Goal: Find specific page/section: Find specific page/section

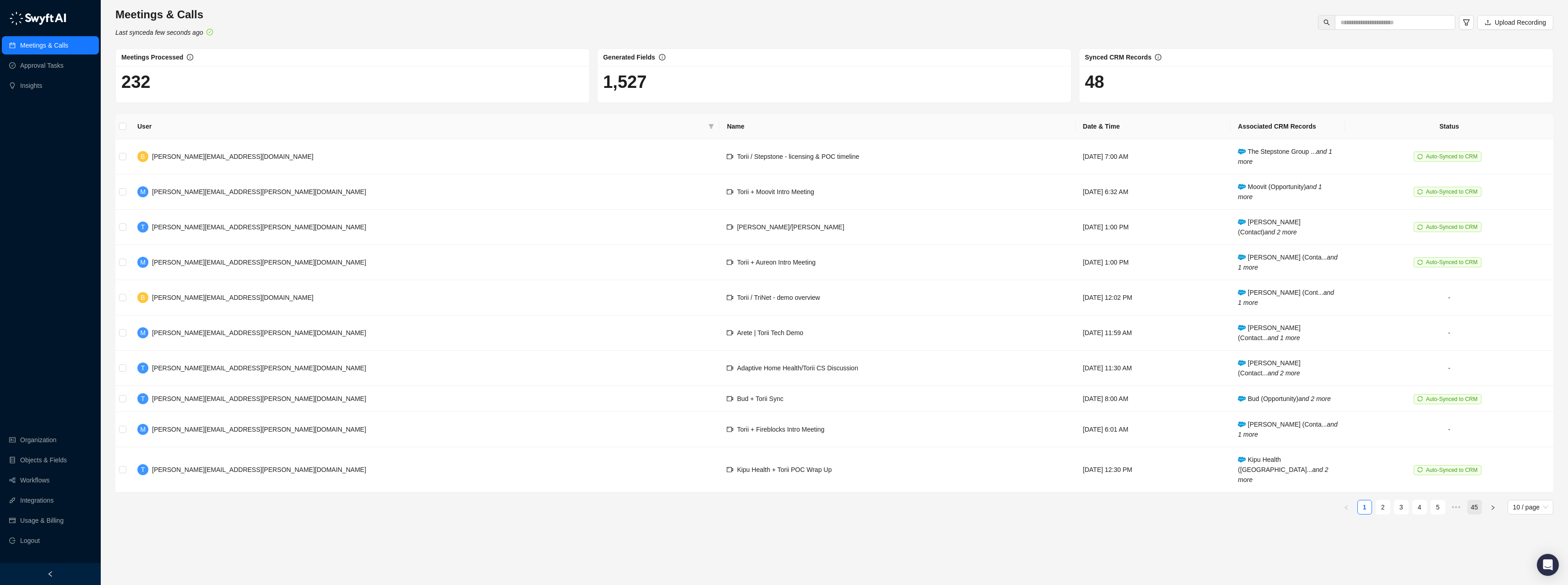
click at [1472, 500] on link "45" at bounding box center [1474, 506] width 14 height 14
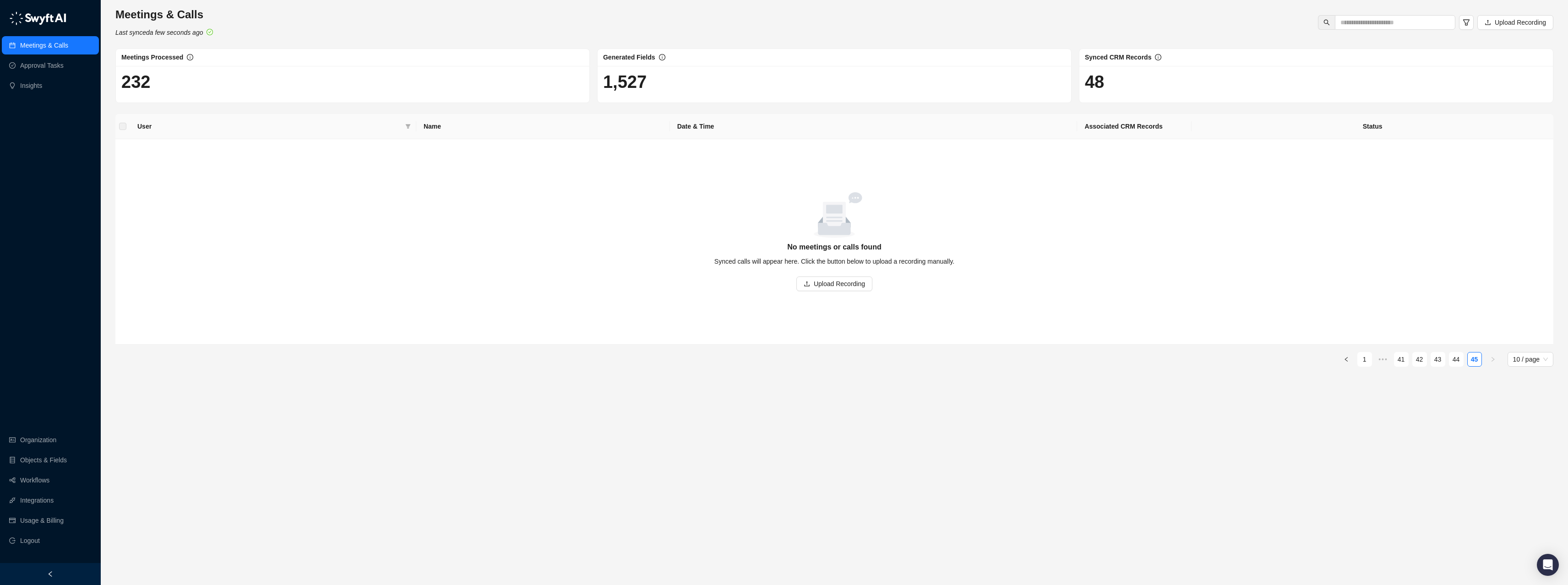
click at [1452, 363] on link "44" at bounding box center [1456, 358] width 14 height 14
click at [1440, 363] on link "43" at bounding box center [1438, 358] width 14 height 14
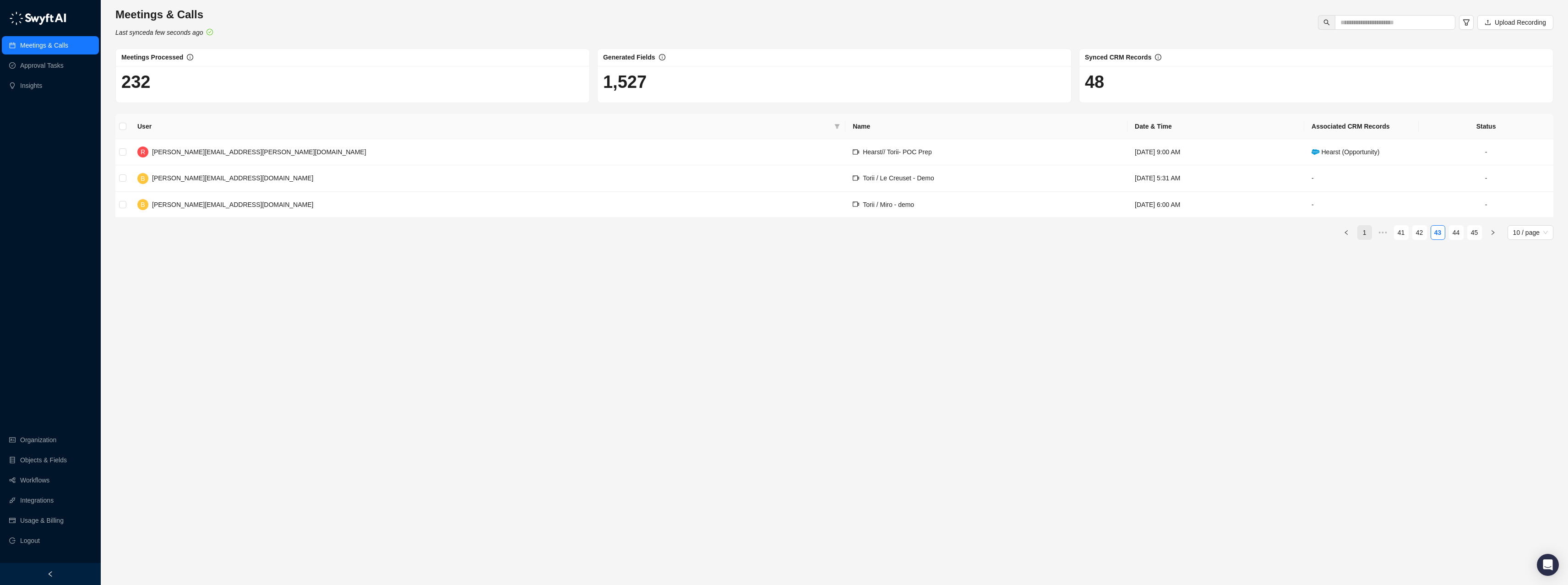
click at [1362, 233] on link "1" at bounding box center [1364, 232] width 14 height 14
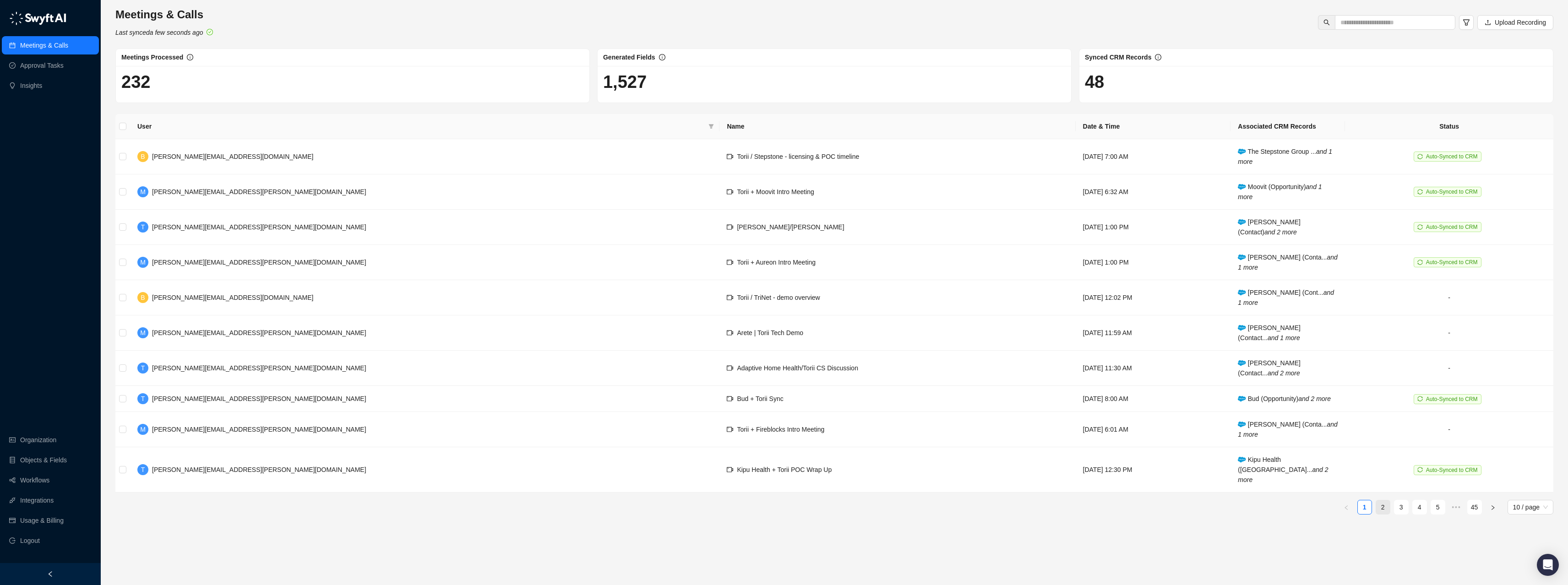
click at [1381, 500] on link "2" at bounding box center [1383, 506] width 14 height 14
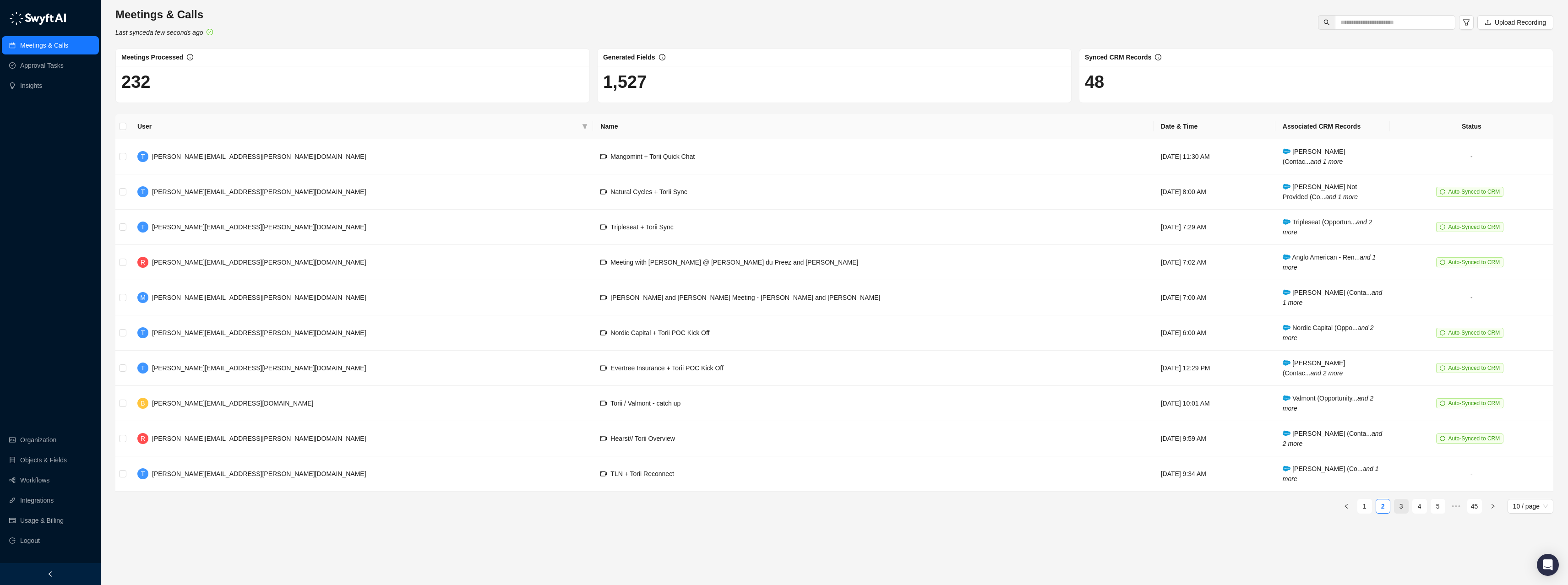
click at [1401, 508] on link "3" at bounding box center [1401, 505] width 14 height 14
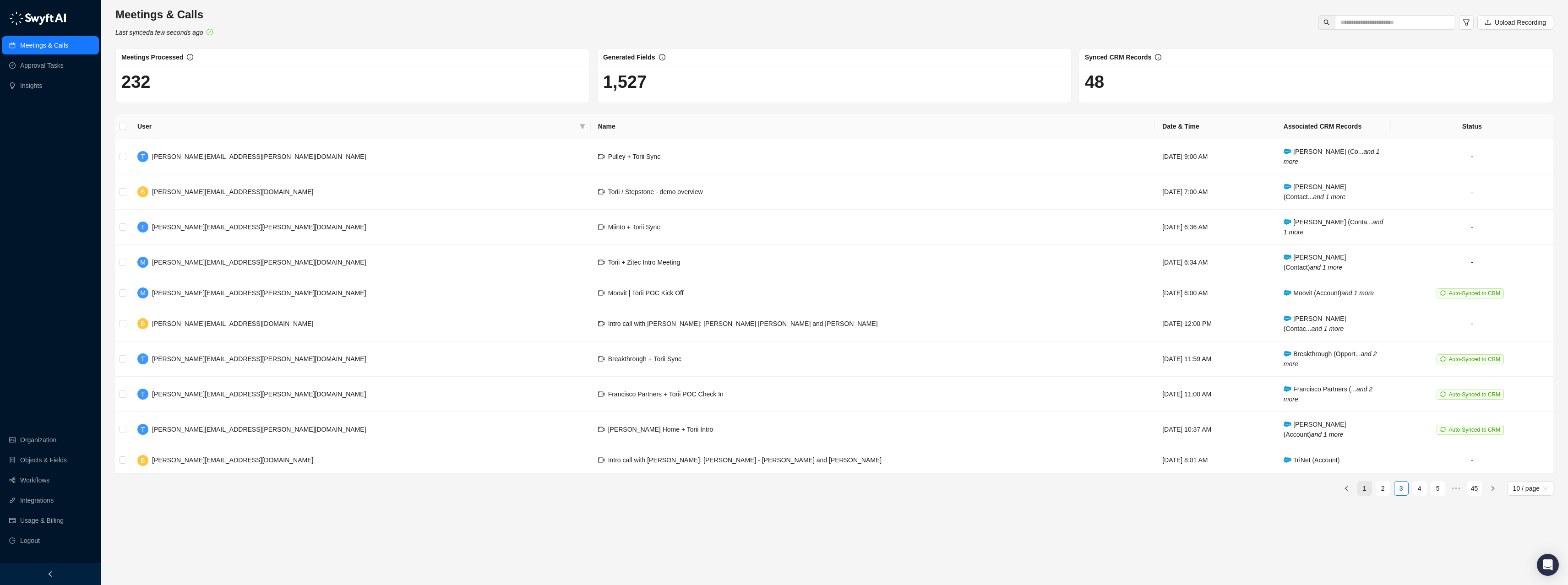
click at [1364, 491] on link "1" at bounding box center [1364, 488] width 14 height 14
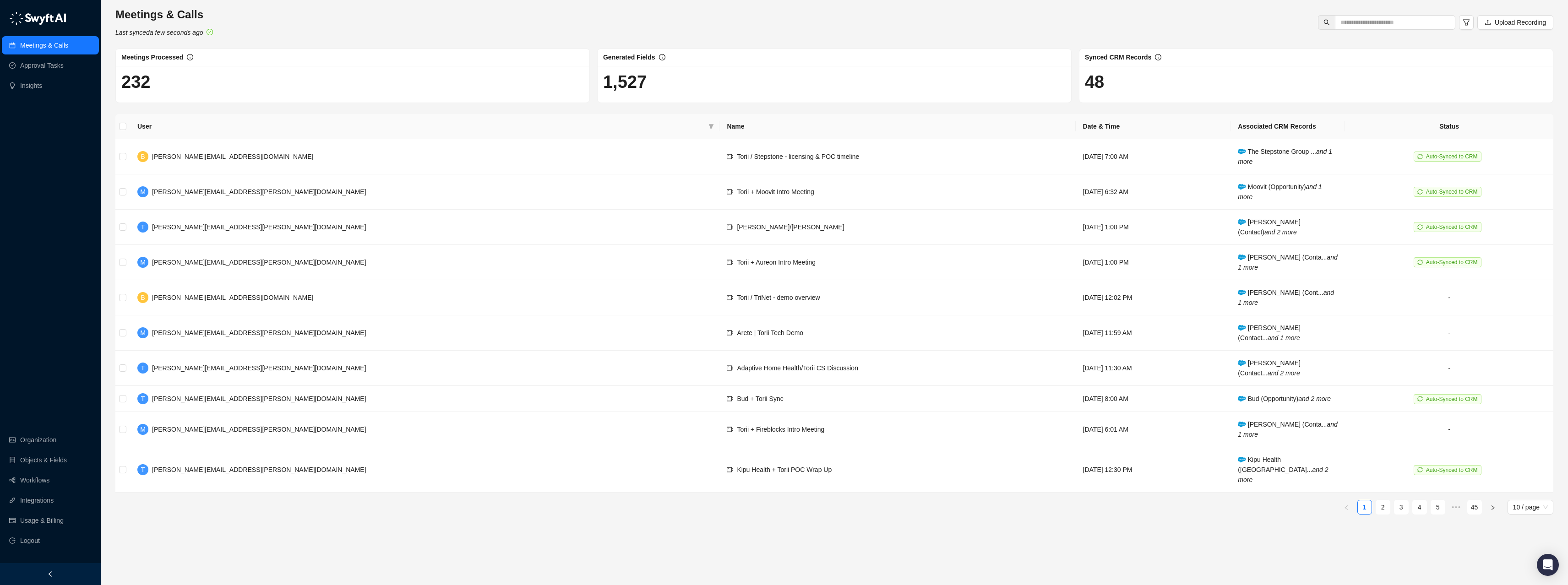
click at [373, 25] on div "Meetings & Calls Last synced a few seconds ago Upload Recording" at bounding box center [834, 22] width 1443 height 30
click at [362, 24] on div "Meetings & Calls Last synced a few seconds ago Upload Recording" at bounding box center [834, 22] width 1443 height 30
click at [363, 31] on div "Meetings & Calls Last synced a few seconds ago Upload Recording" at bounding box center [834, 22] width 1443 height 30
click at [400, 21] on div "Meetings & Calls Last synced a few seconds ago Upload Recording" at bounding box center [834, 22] width 1443 height 30
click at [427, 109] on div "Meetings & Calls Last synced a few seconds ago Upload Recording Meetings Proces…" at bounding box center [834, 264] width 1438 height 514
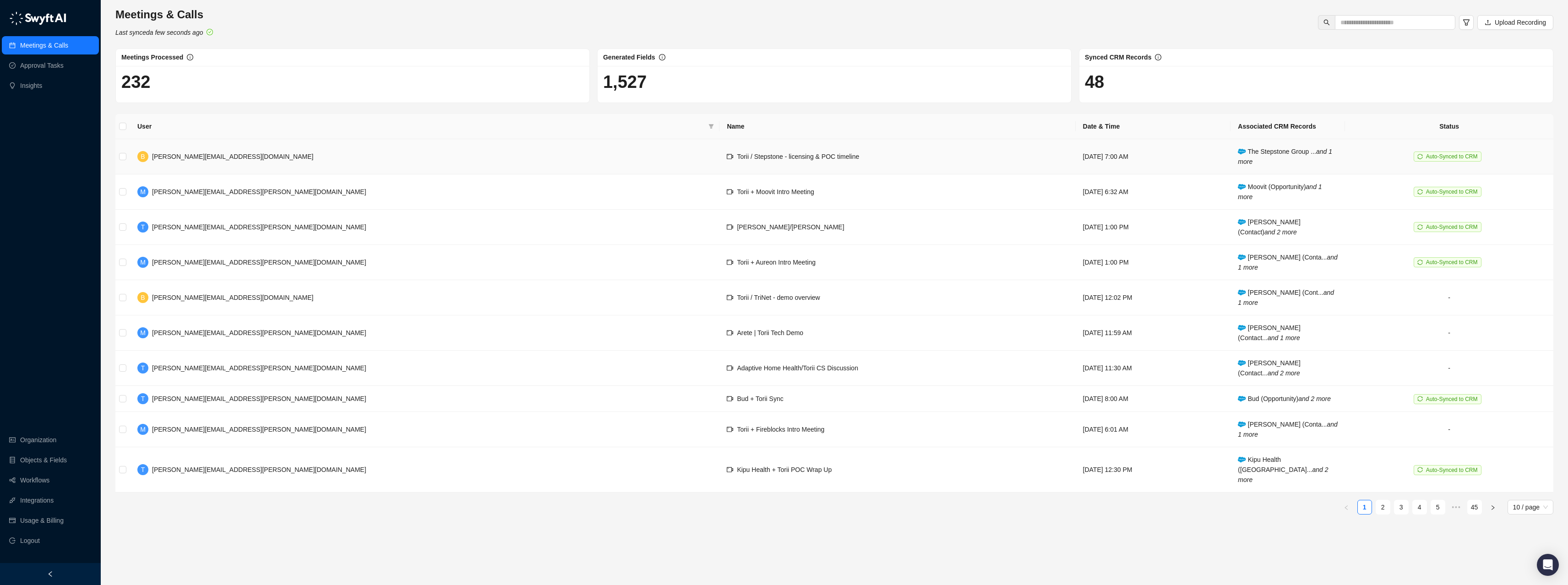
click at [390, 157] on td "B [PERSON_NAME][EMAIL_ADDRESS][DOMAIN_NAME]" at bounding box center [424, 157] width 589 height 36
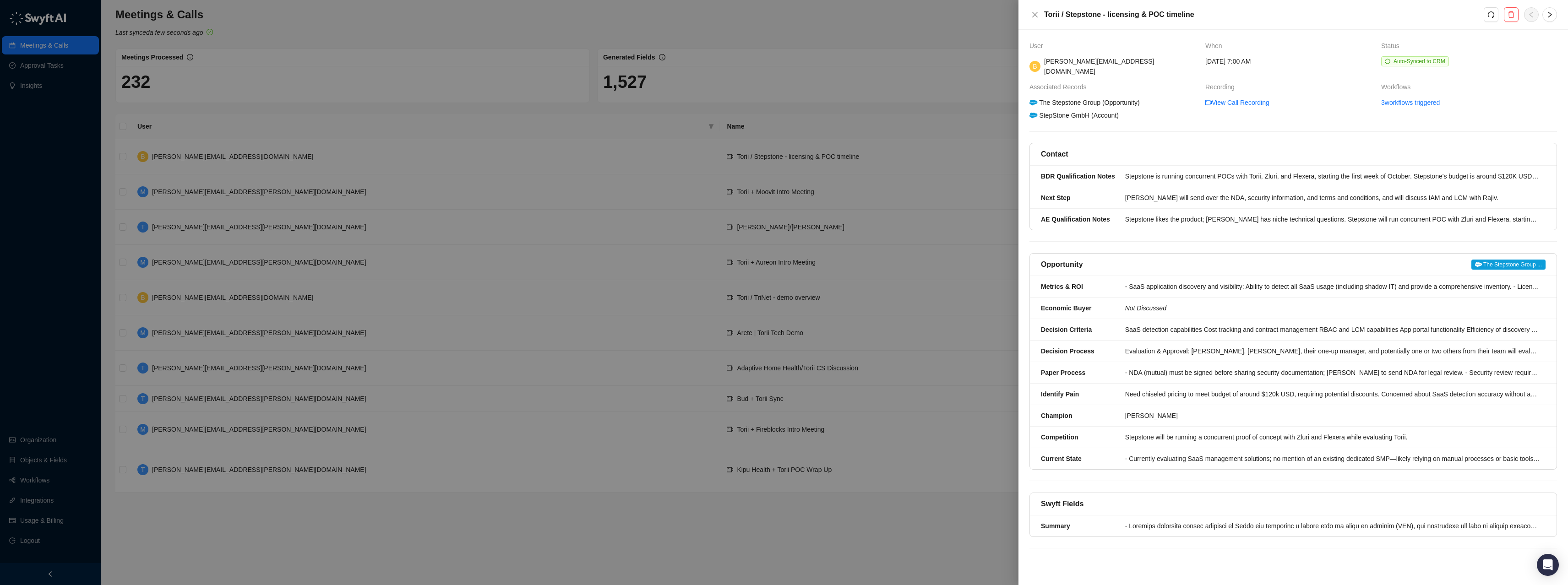
click at [1486, 259] on span "The Stepstone Group ..." at bounding box center [1508, 264] width 74 height 10
click at [348, 22] on div at bounding box center [784, 292] width 1568 height 585
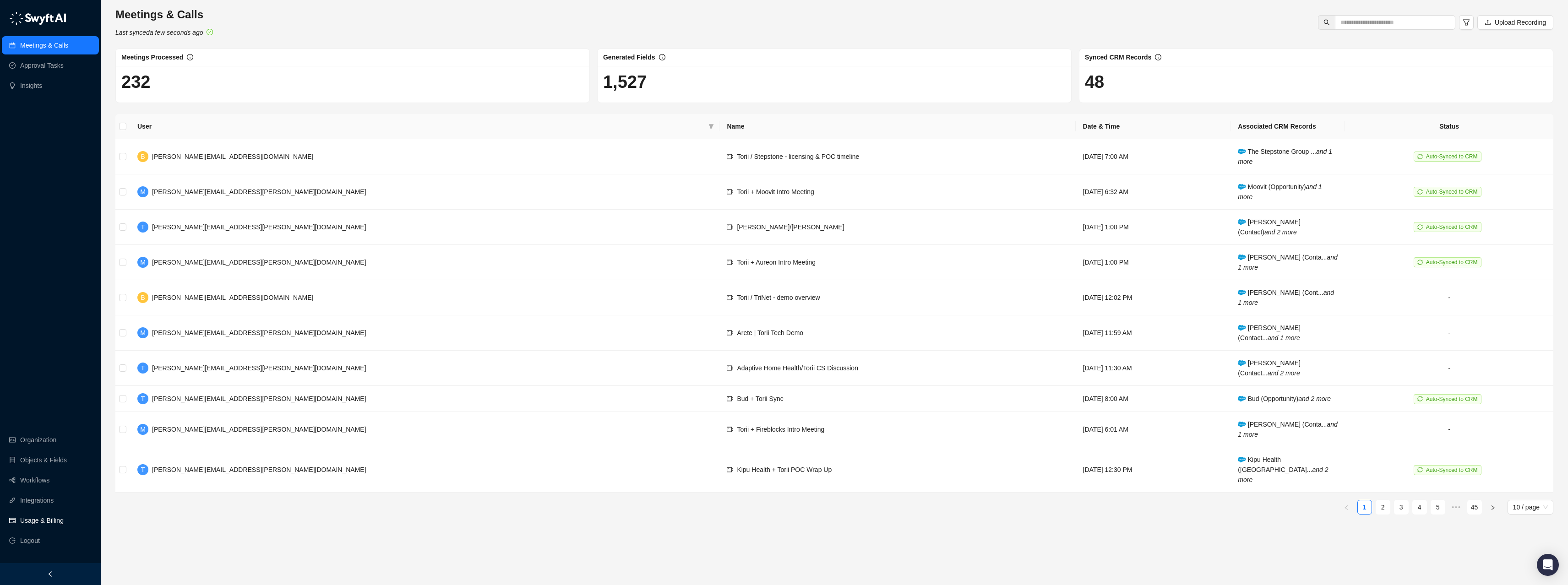
click at [50, 518] on link "Usage & Billing" at bounding box center [42, 520] width 43 height 19
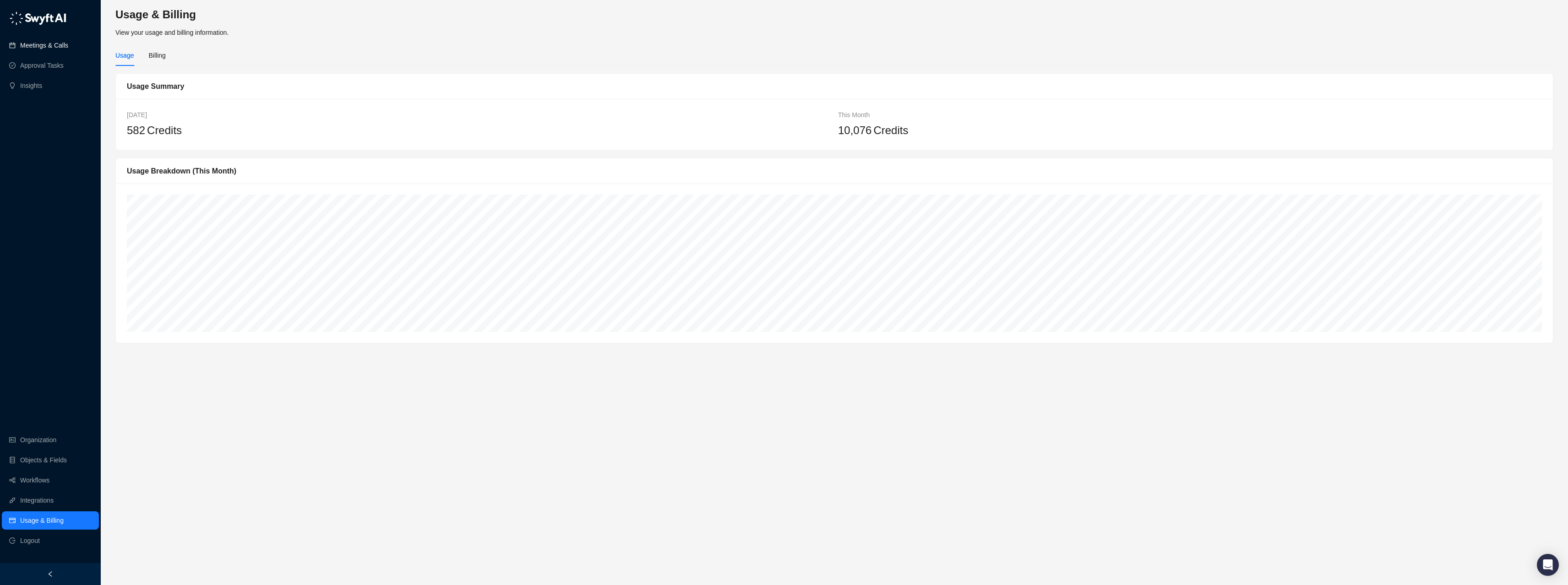
click at [47, 43] on link "Meetings & Calls" at bounding box center [44, 46] width 48 height 19
